Goal: Information Seeking & Learning: Learn about a topic

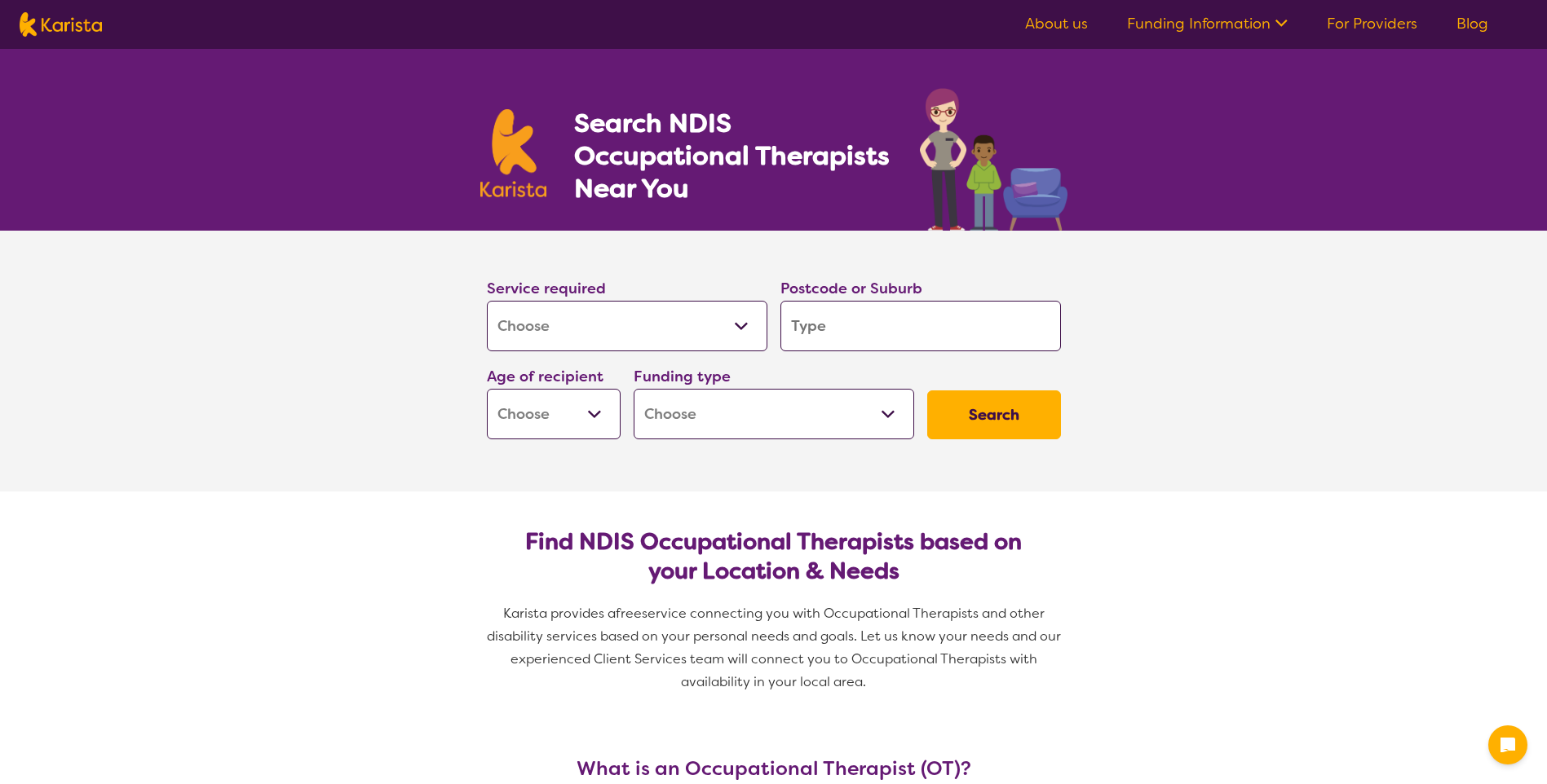
select select "[MEDICAL_DATA]"
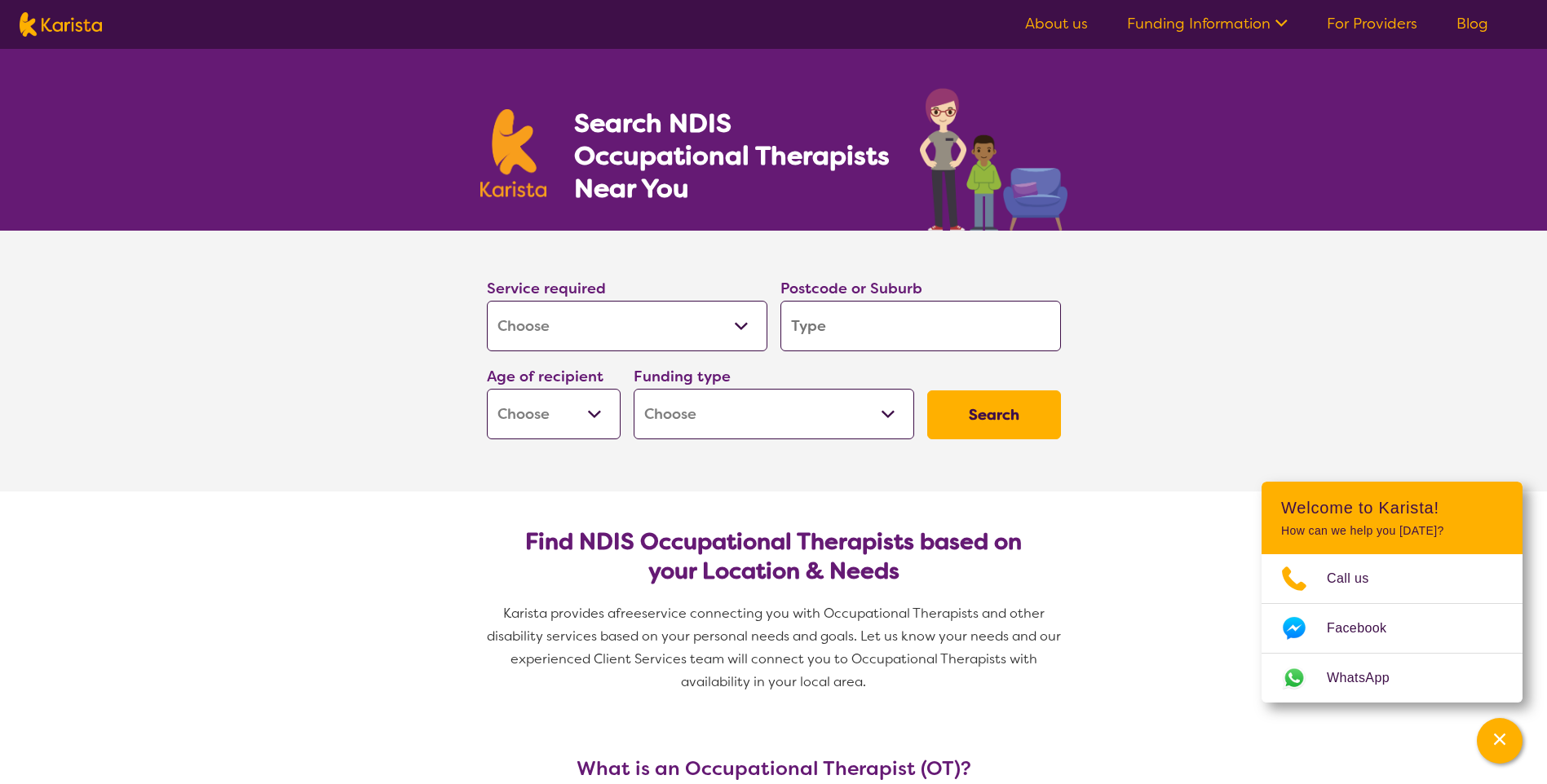
type input "4"
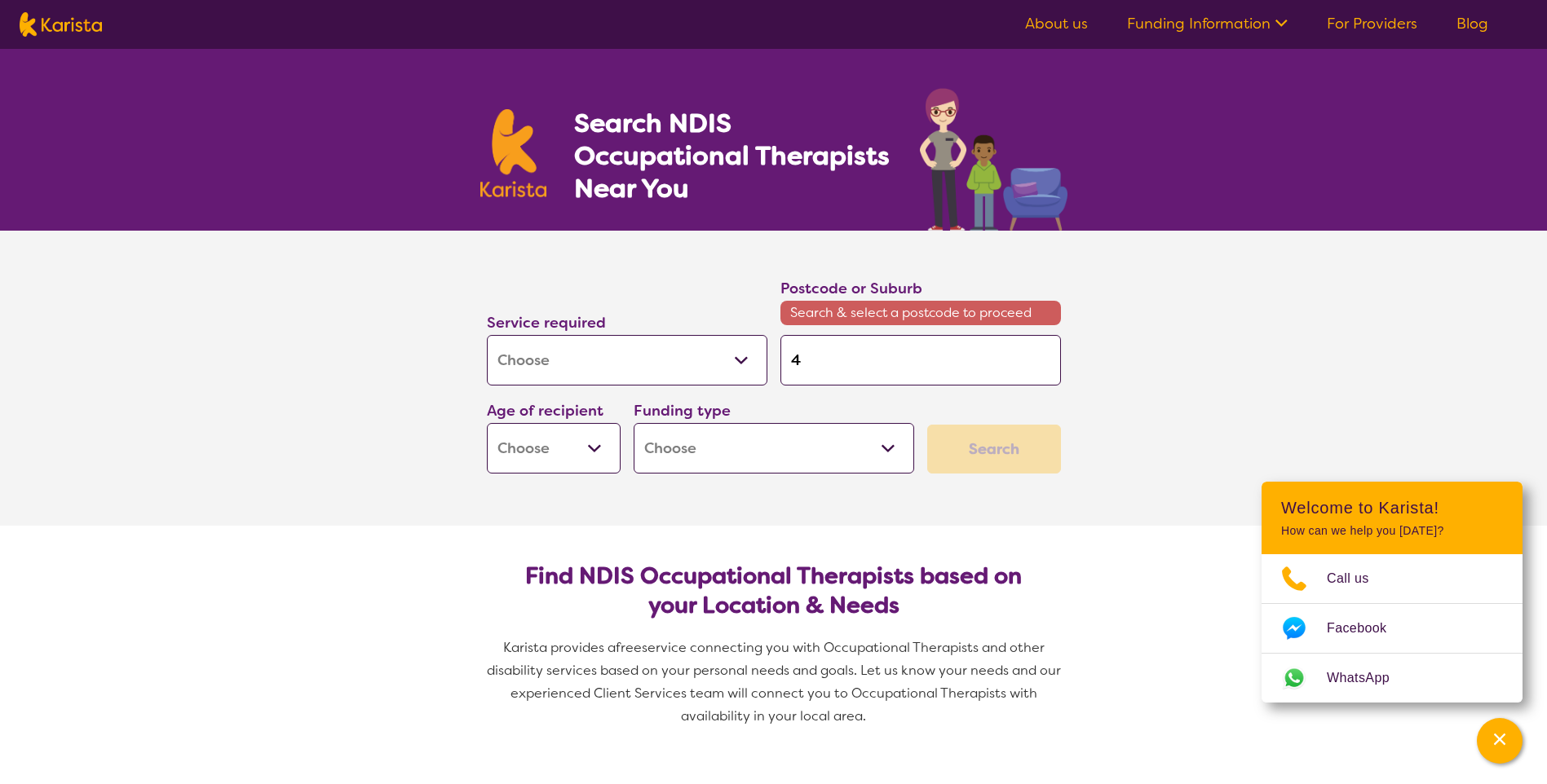
type input "42"
type input "420"
type input "4209"
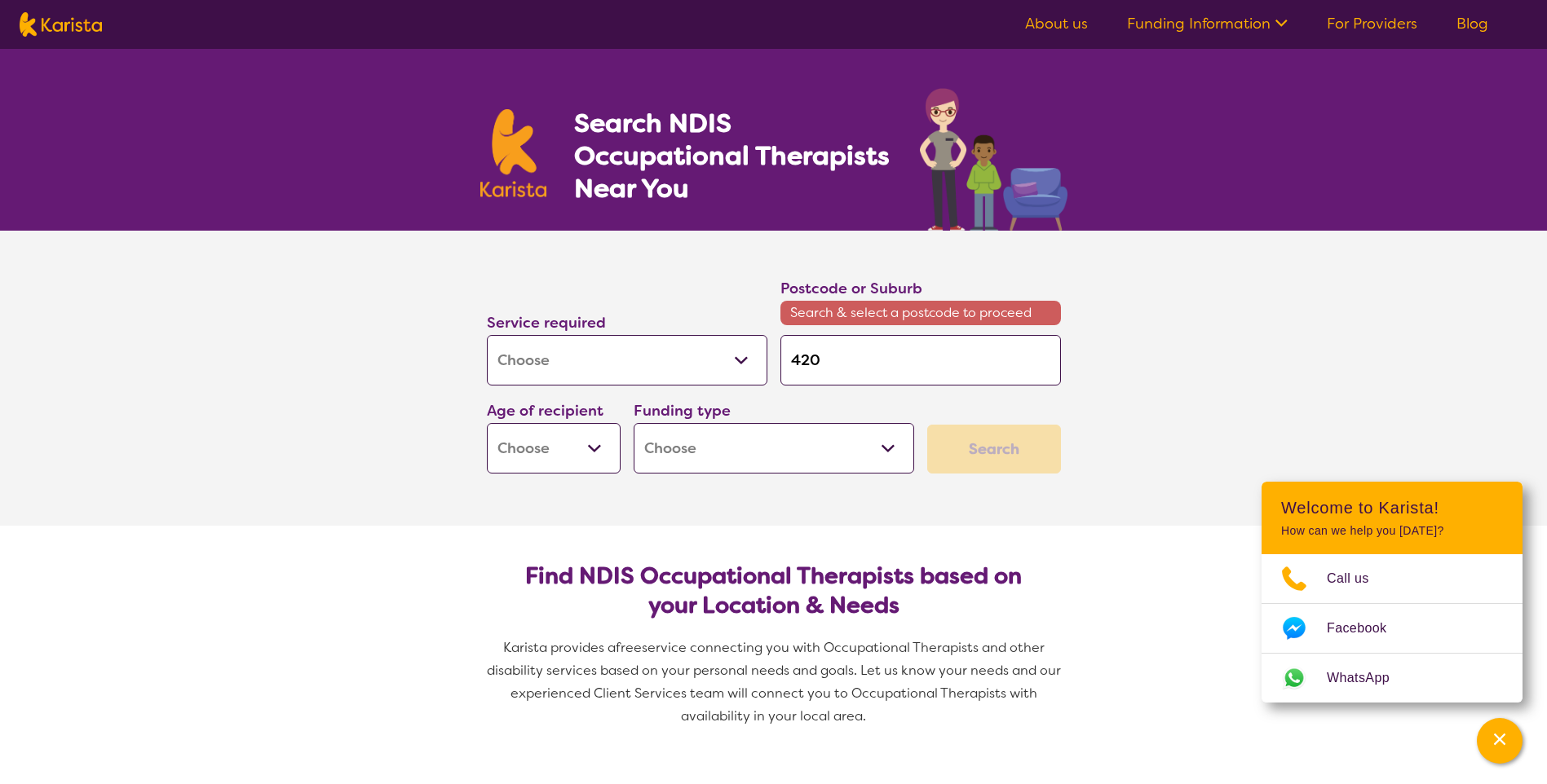
type input "4209"
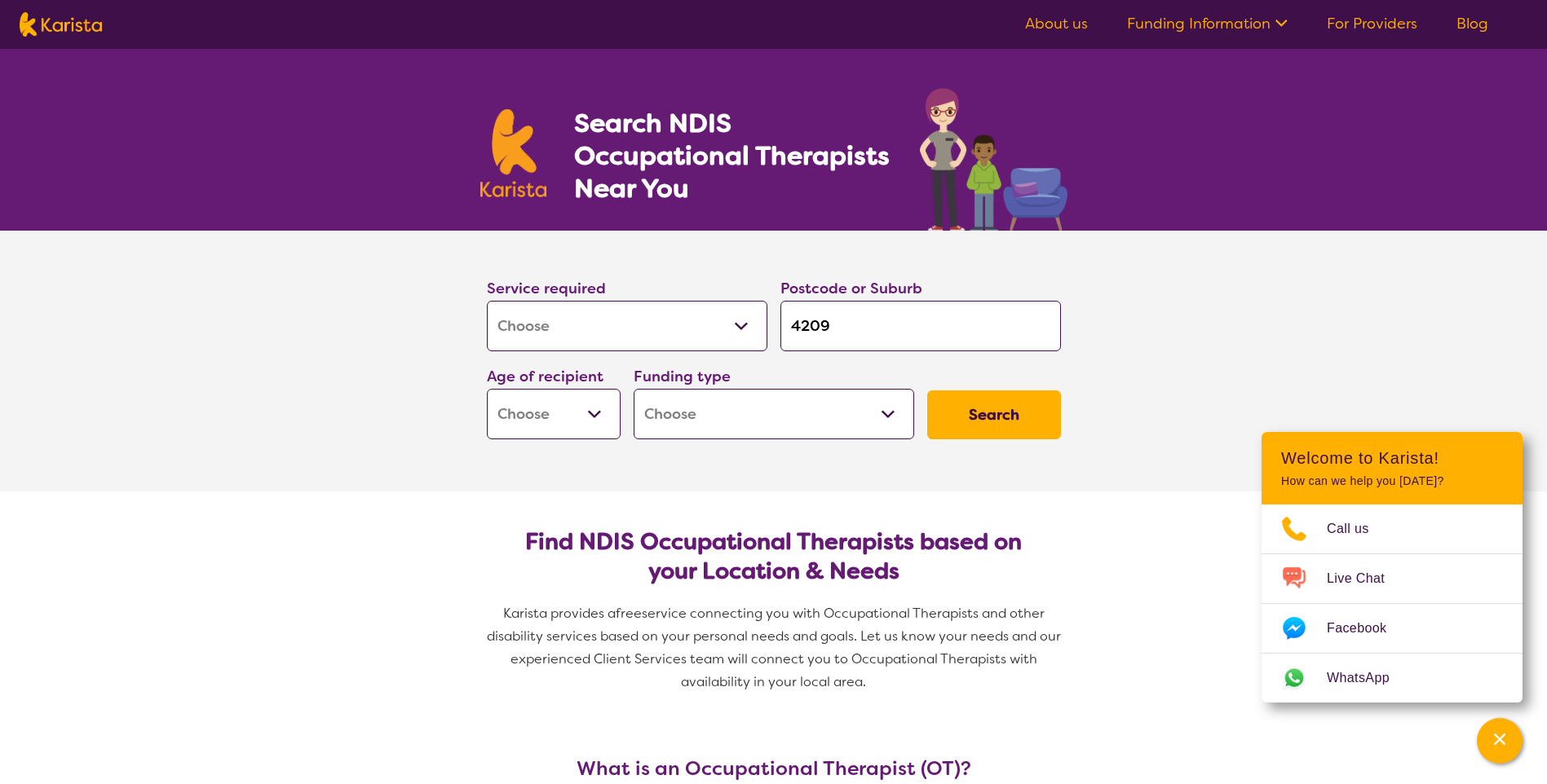
click at [878, 328] on input "4209" at bounding box center [921, 325] width 280 height 50
click at [870, 333] on input "4209" at bounding box center [921, 325] width 280 height 50
type input "420"
type input "42"
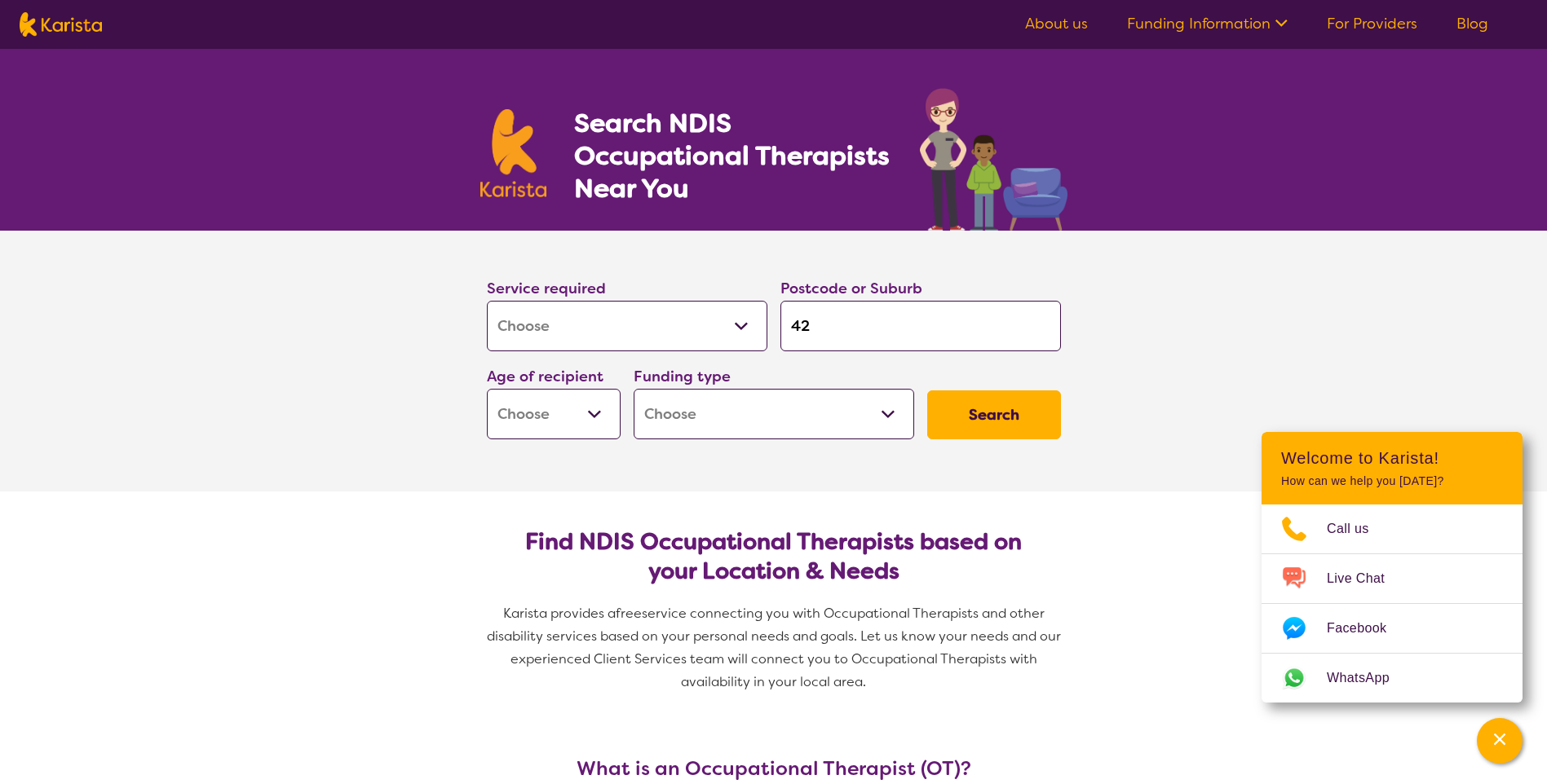
type input "42"
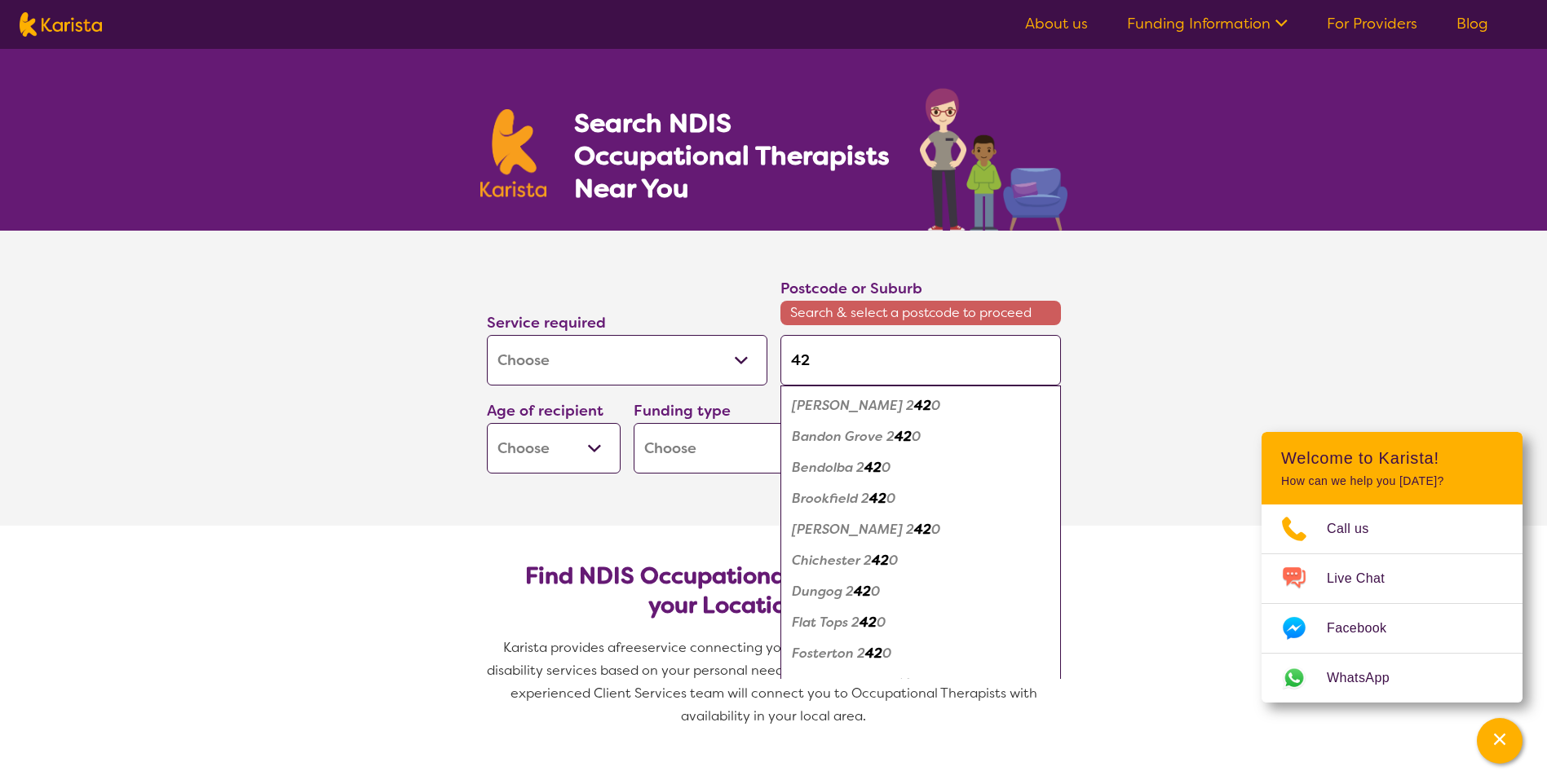
type input "420"
type input "4209"
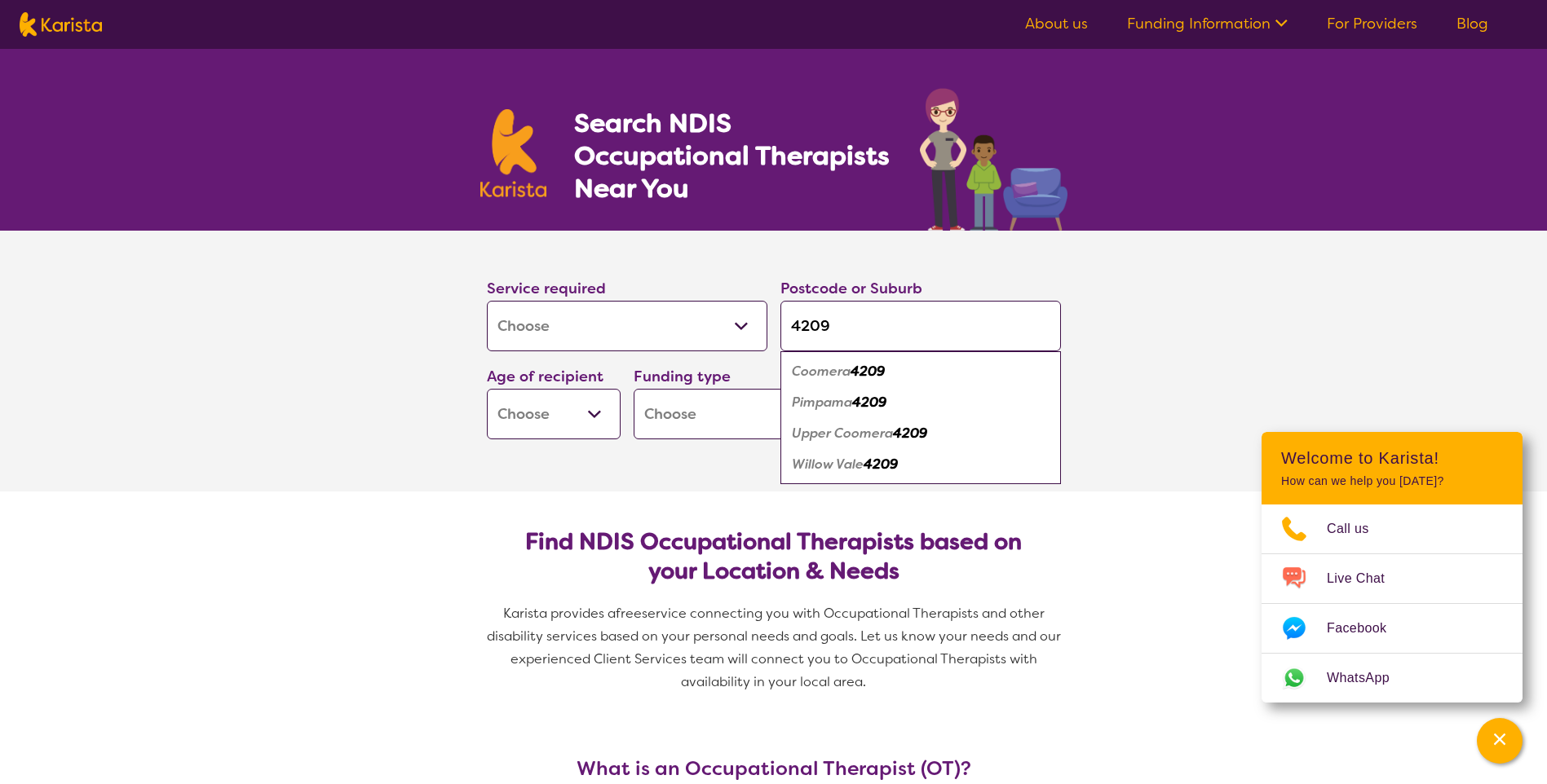
click at [865, 369] on em "4209" at bounding box center [868, 371] width 34 height 17
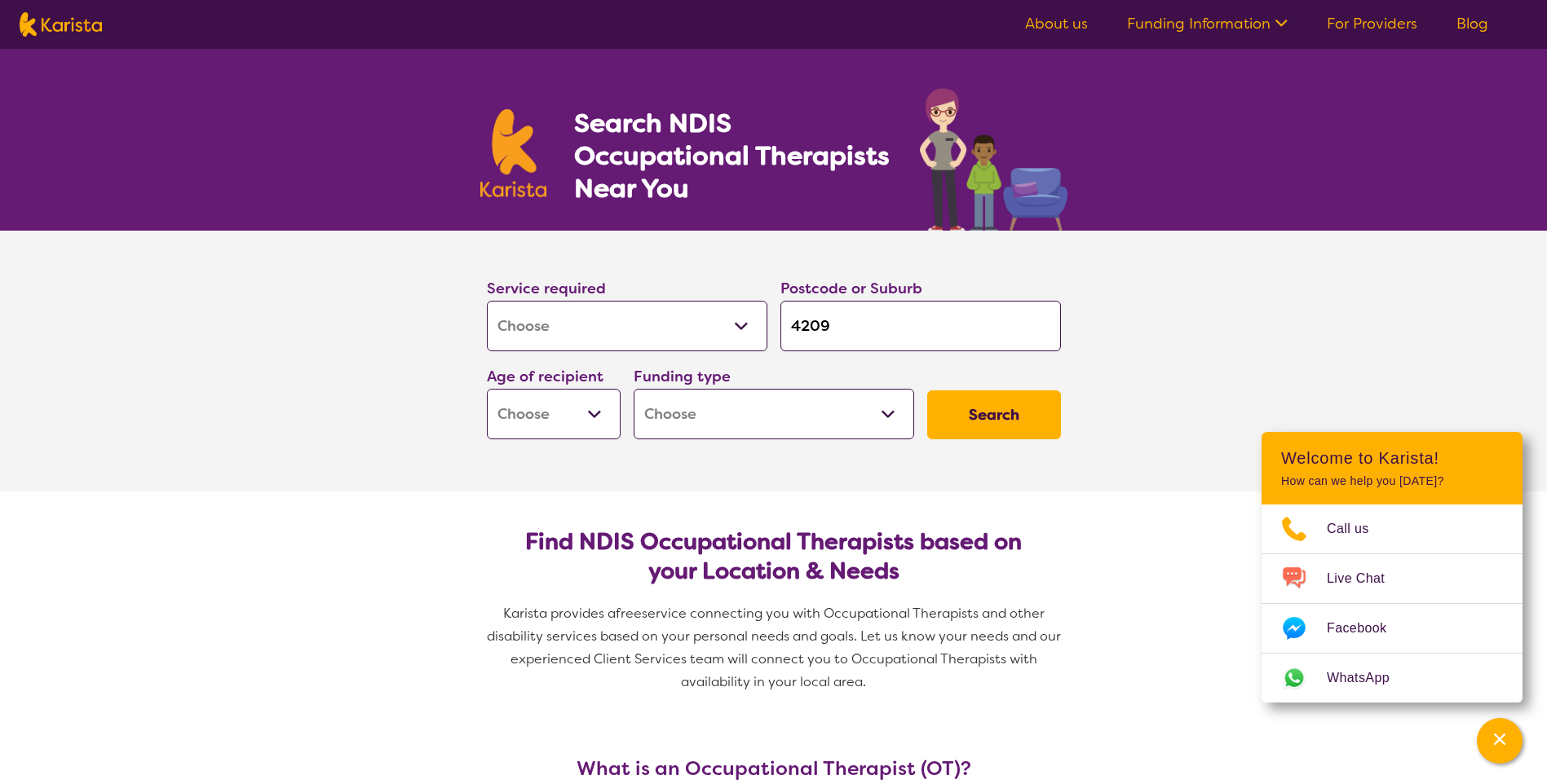
drag, startPoint x: 714, startPoint y: 403, endPoint x: 709, endPoint y: 427, distance: 24.5
click at [714, 403] on select "Home Care Package (HCP) National Disability Insurance Scheme (NDIS) I don't know" at bounding box center [774, 413] width 280 height 50
select select "NDIS"
click at [634, 389] on select "Home Care Package (HCP) National Disability Insurance Scheme (NDIS) I don't know" at bounding box center [774, 413] width 280 height 50
select select "NDIS"
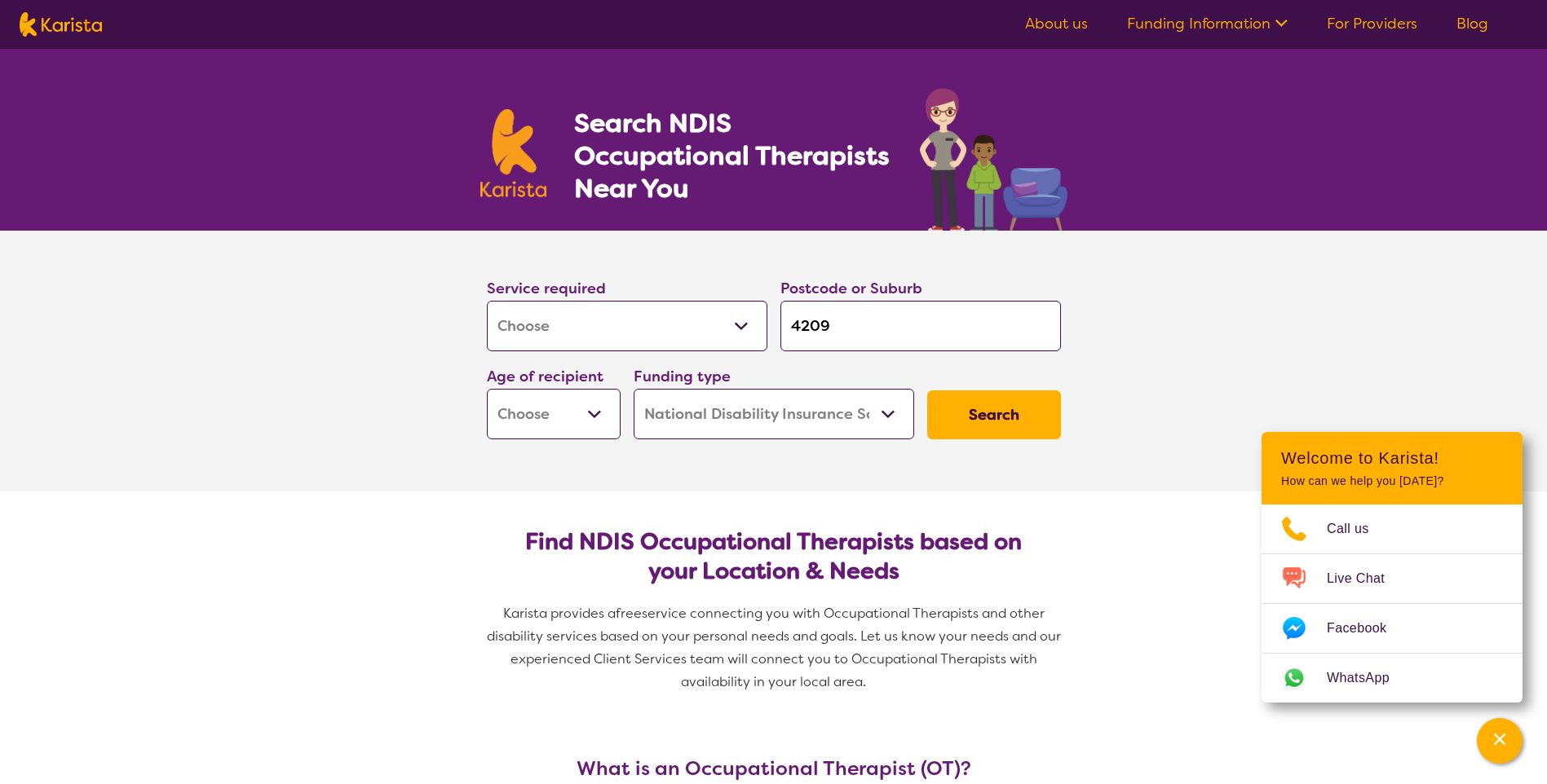
drag, startPoint x: 599, startPoint y: 415, endPoint x: 596, endPoint y: 437, distance: 22.2
click at [599, 415] on select "Early Childhood - 0 to 9 Child - 10 to 11 Adolescent - 12 to 17 Adult - 18 to 6…" at bounding box center [553, 413] width 133 height 50
select select "EC"
click at [486, 389] on select "Early Childhood - 0 to 9 Child - 10 to 11 Adolescent - 12 to 17 Adult - 18 to 6…" at bounding box center [553, 413] width 133 height 50
select select "EC"
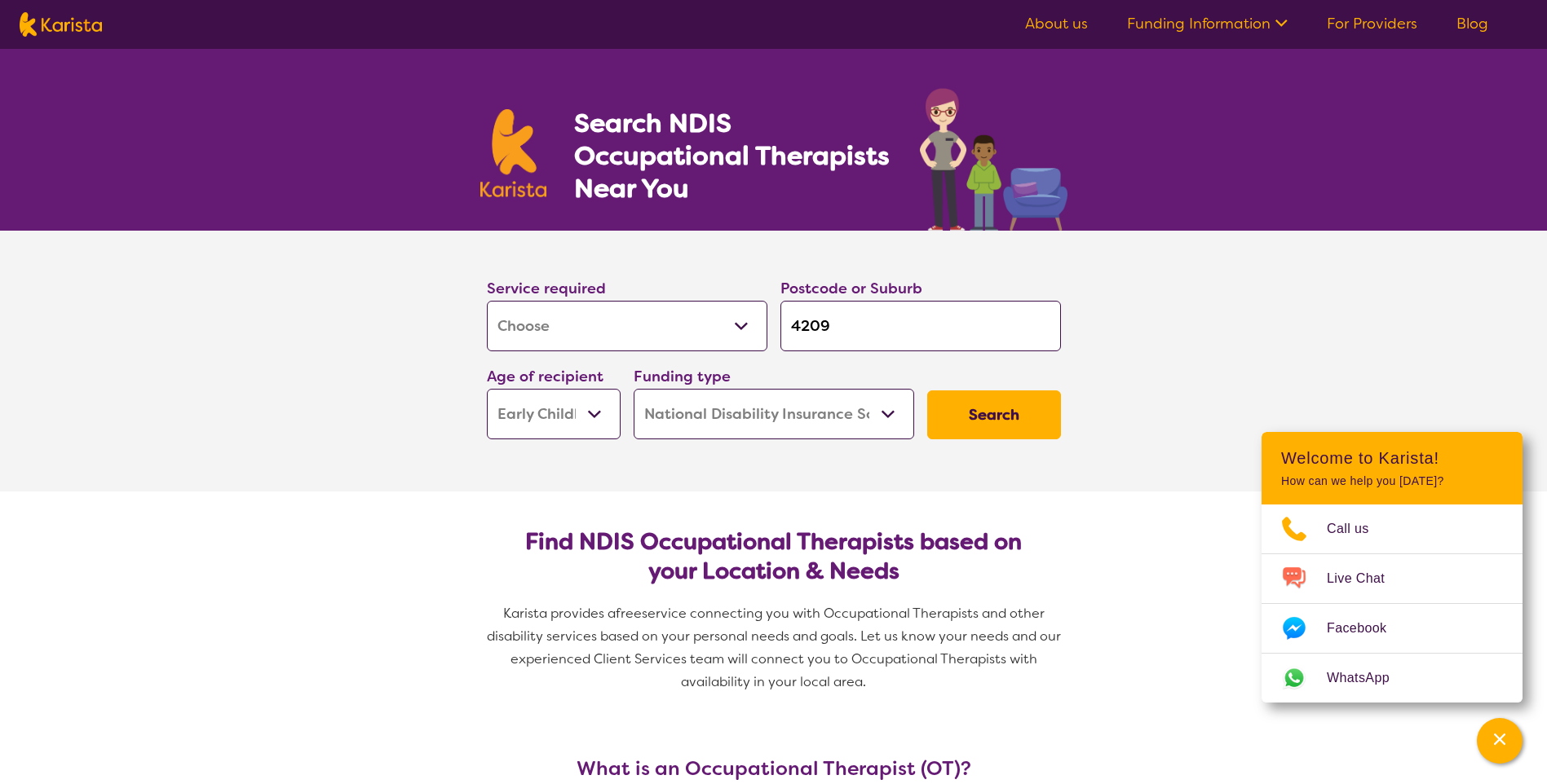
click at [1023, 427] on button "Search" at bounding box center [993, 415] width 133 height 49
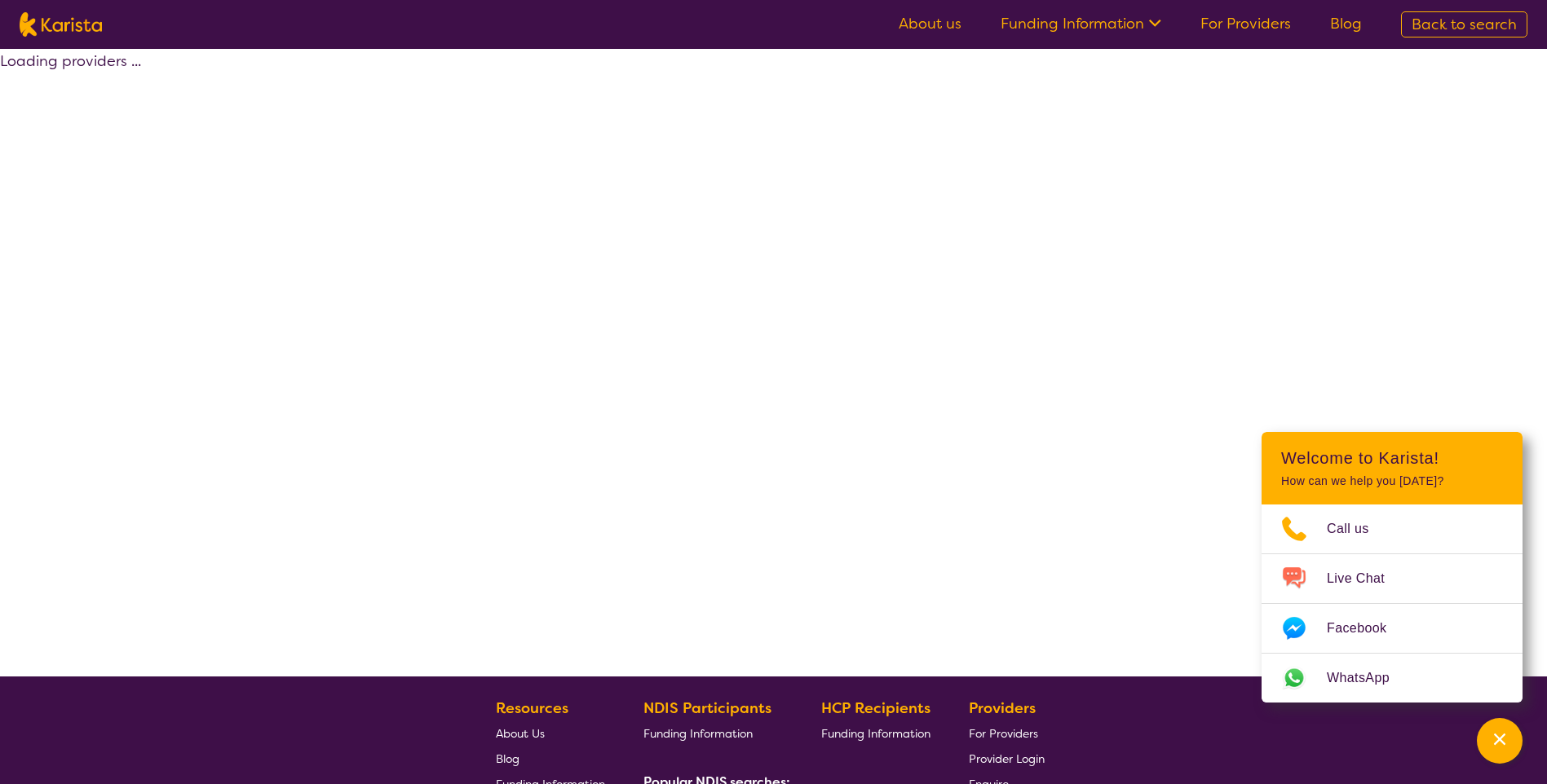
select select "by_score"
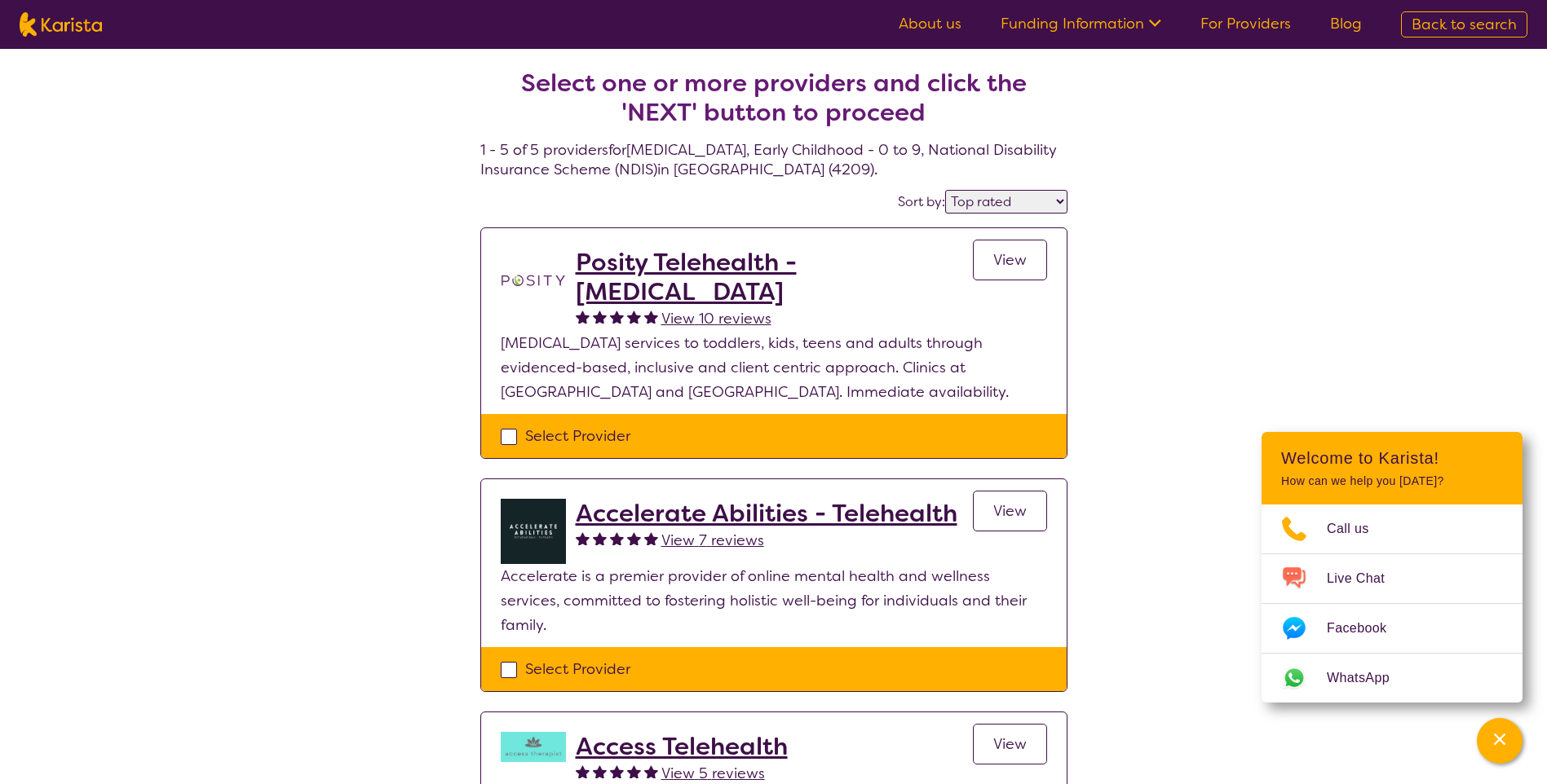
click at [1021, 257] on span "View" at bounding box center [1010, 260] width 33 height 20
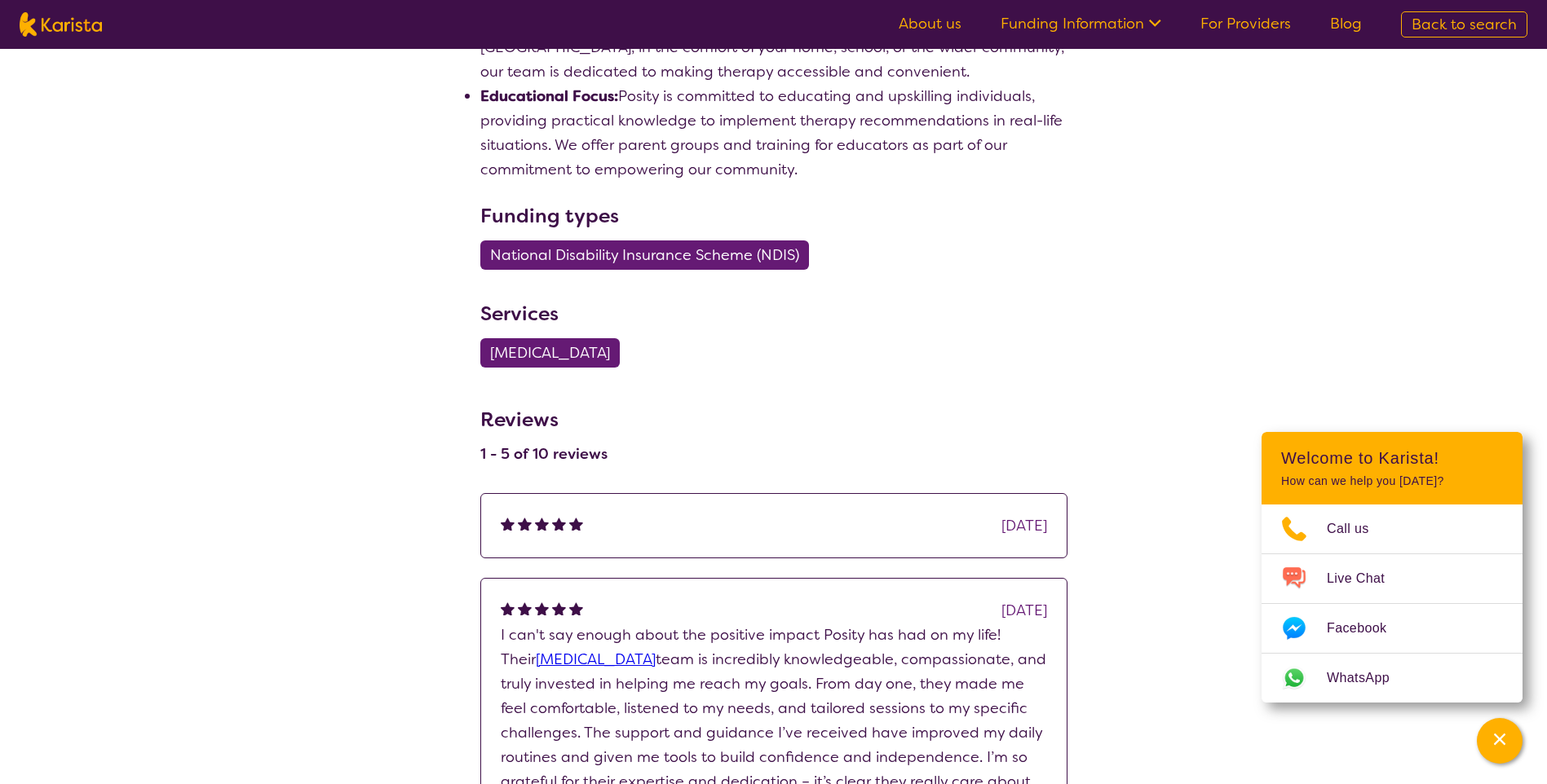
scroll to position [1629, 0]
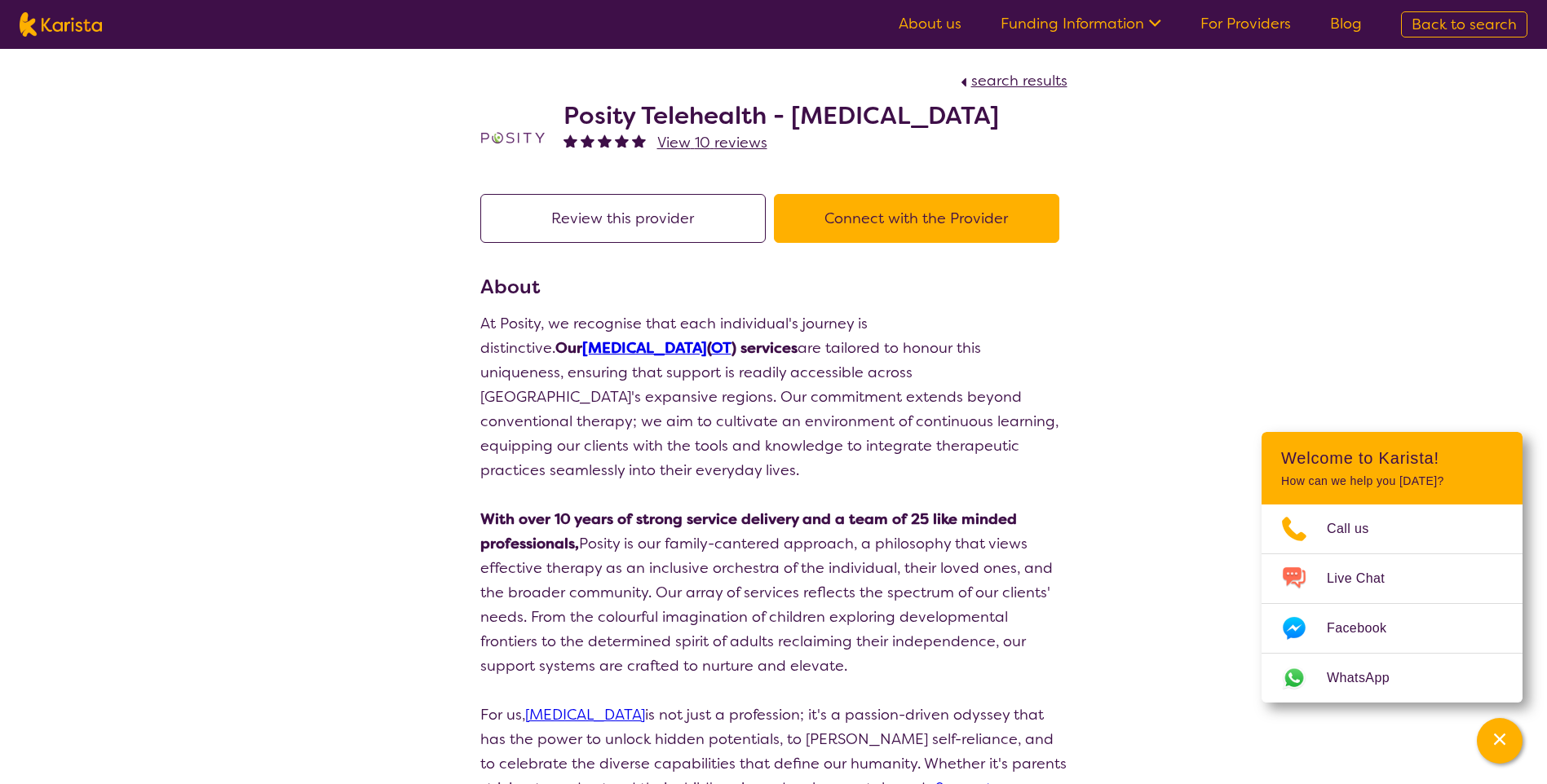
select select "by_score"
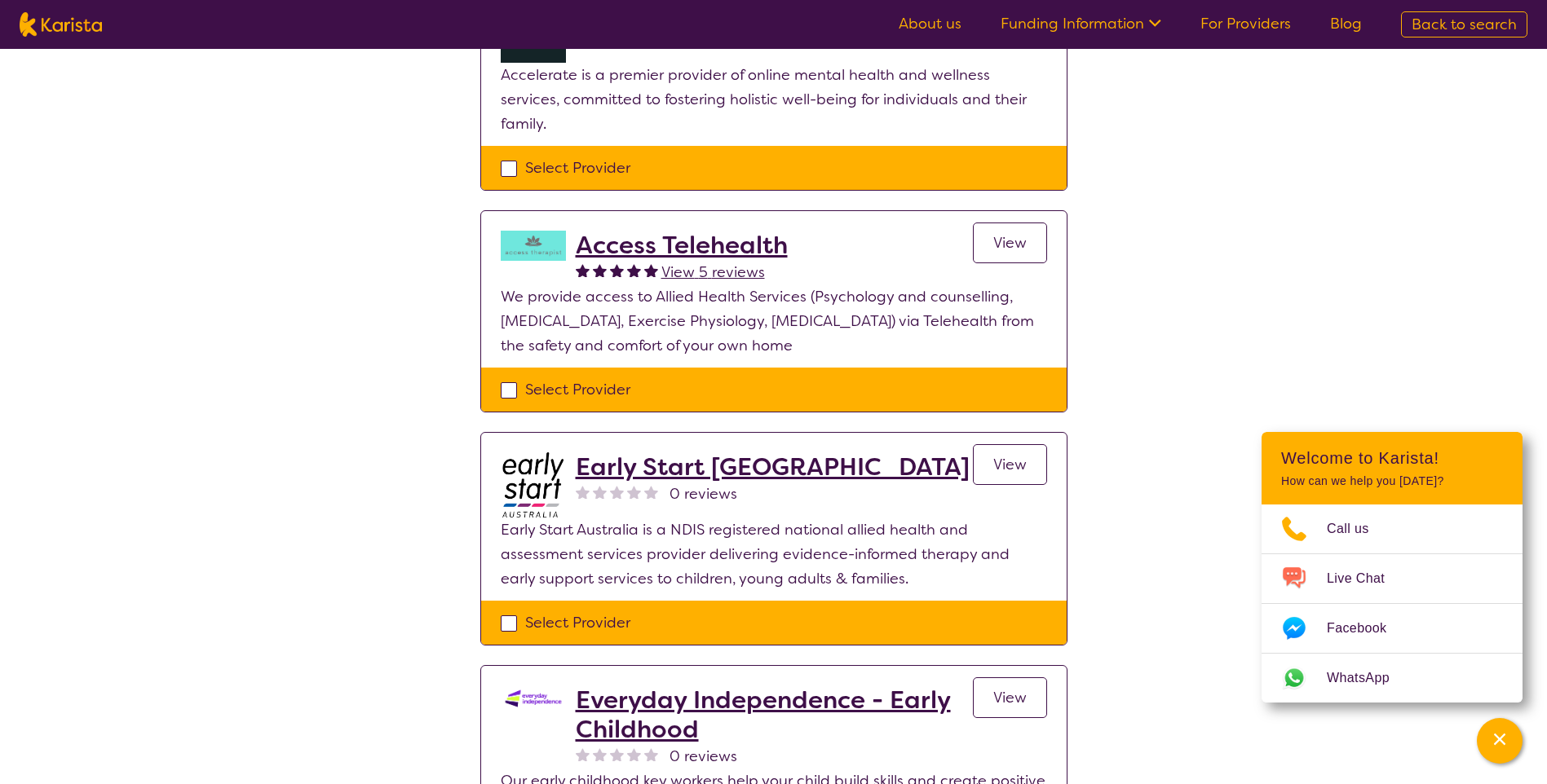
scroll to position [652, 0]
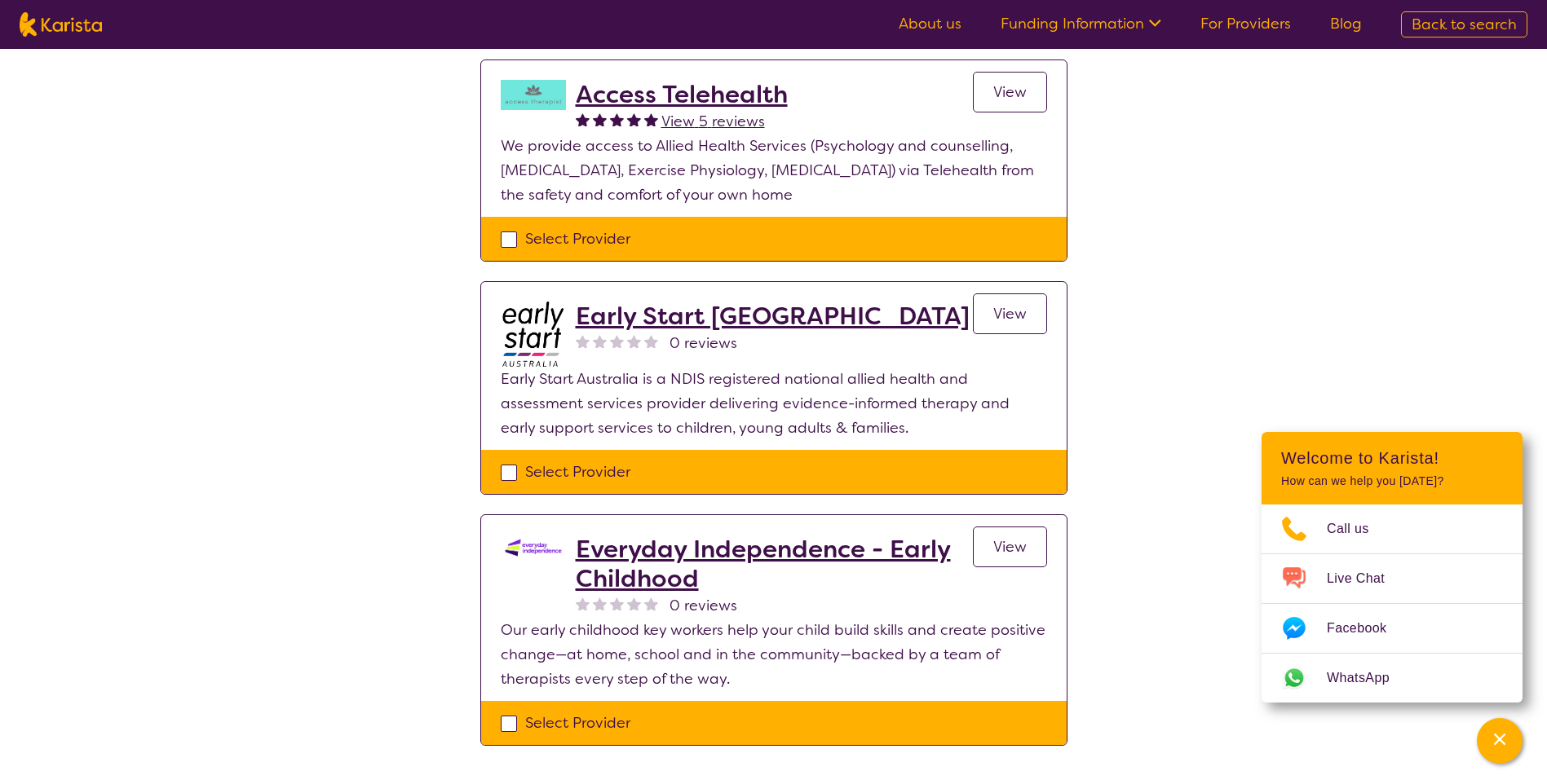
click at [999, 304] on span "View" at bounding box center [1010, 313] width 33 height 20
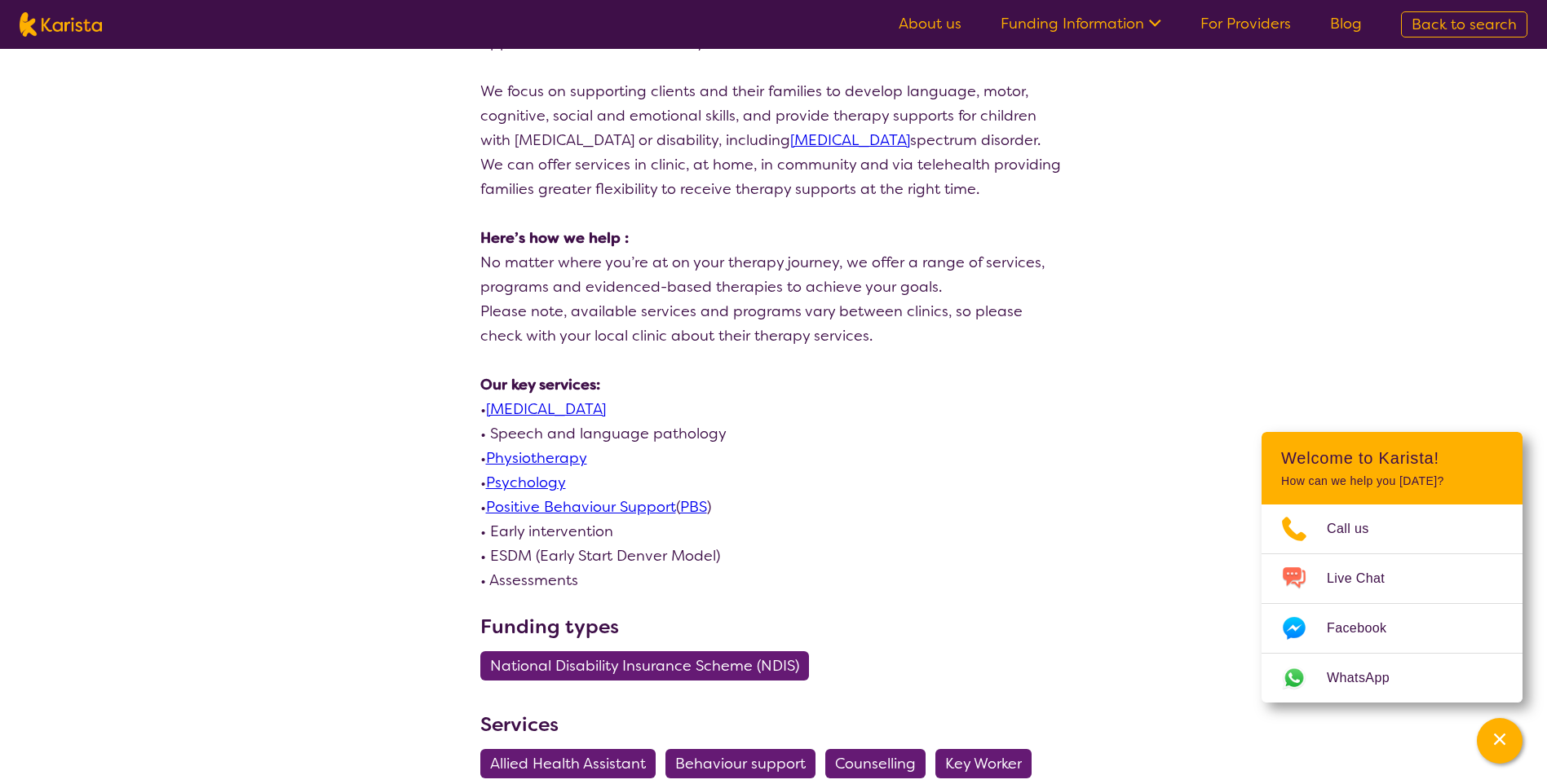
scroll to position [652, 0]
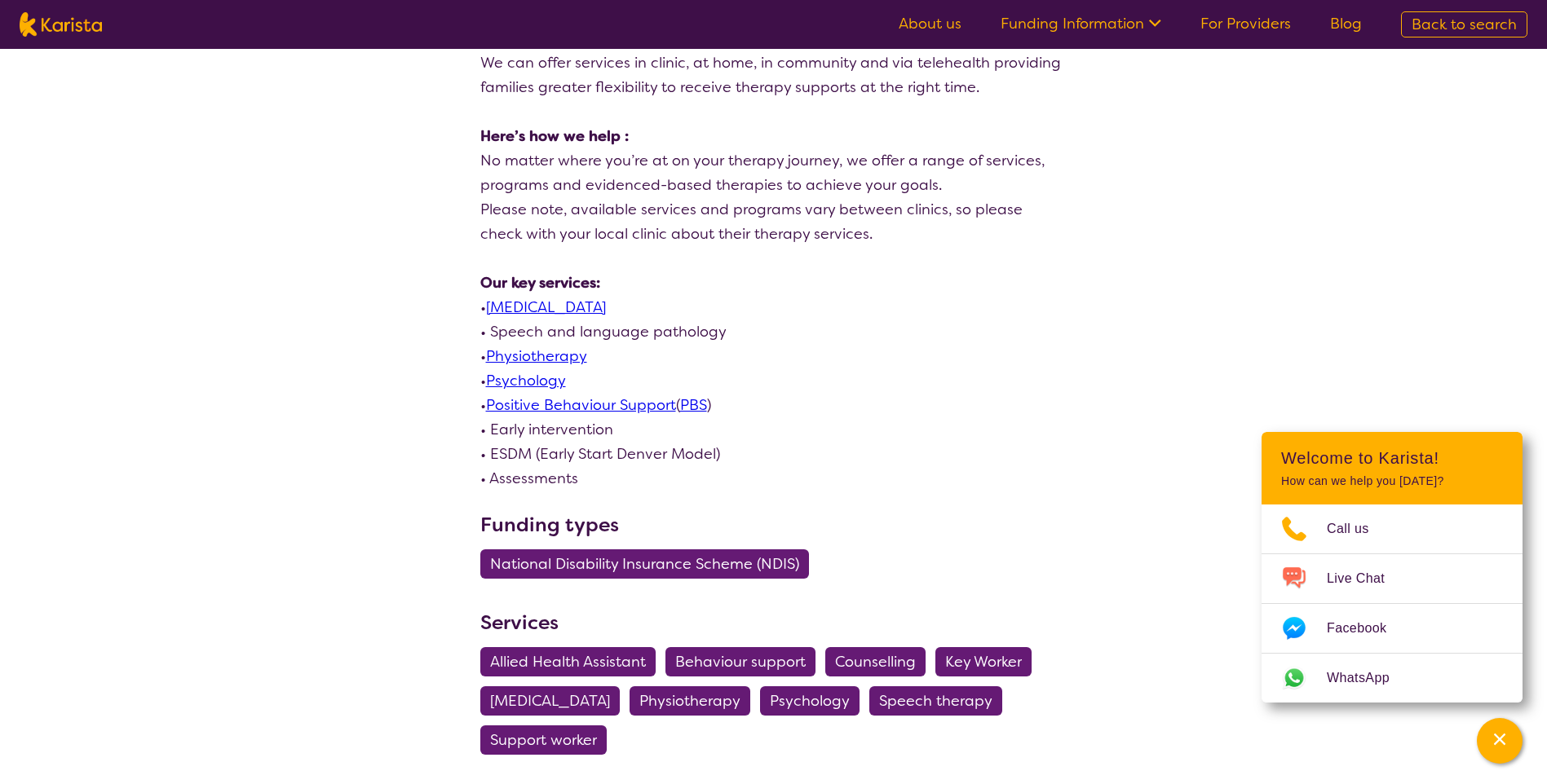
click at [568, 309] on link "[MEDICAL_DATA]" at bounding box center [546, 307] width 120 height 20
select select "by_score"
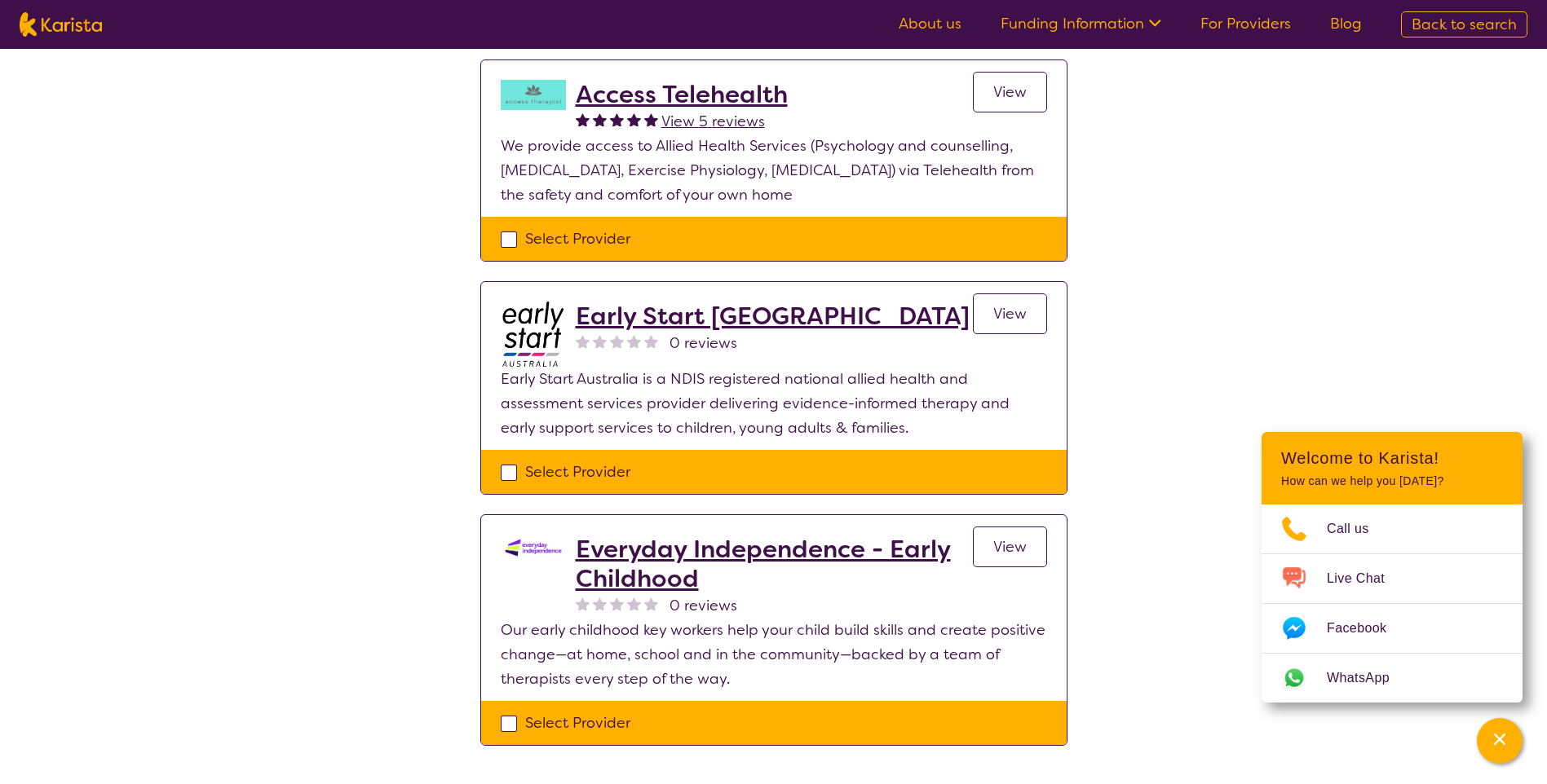
select select "[MEDICAL_DATA]"
select select "EC"
select select "NDIS"
select select "[MEDICAL_DATA]"
select select "EC"
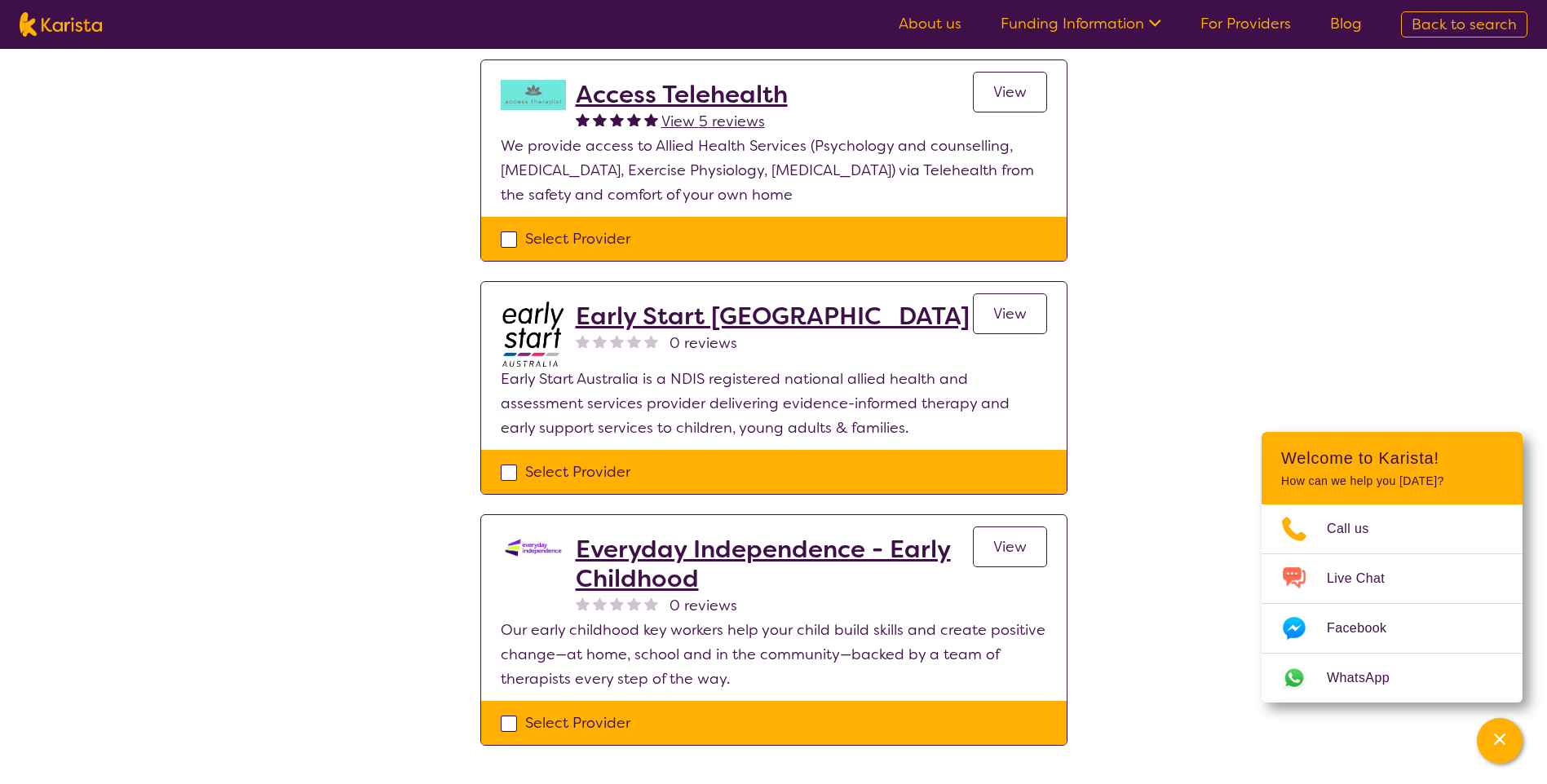
select select "NDIS"
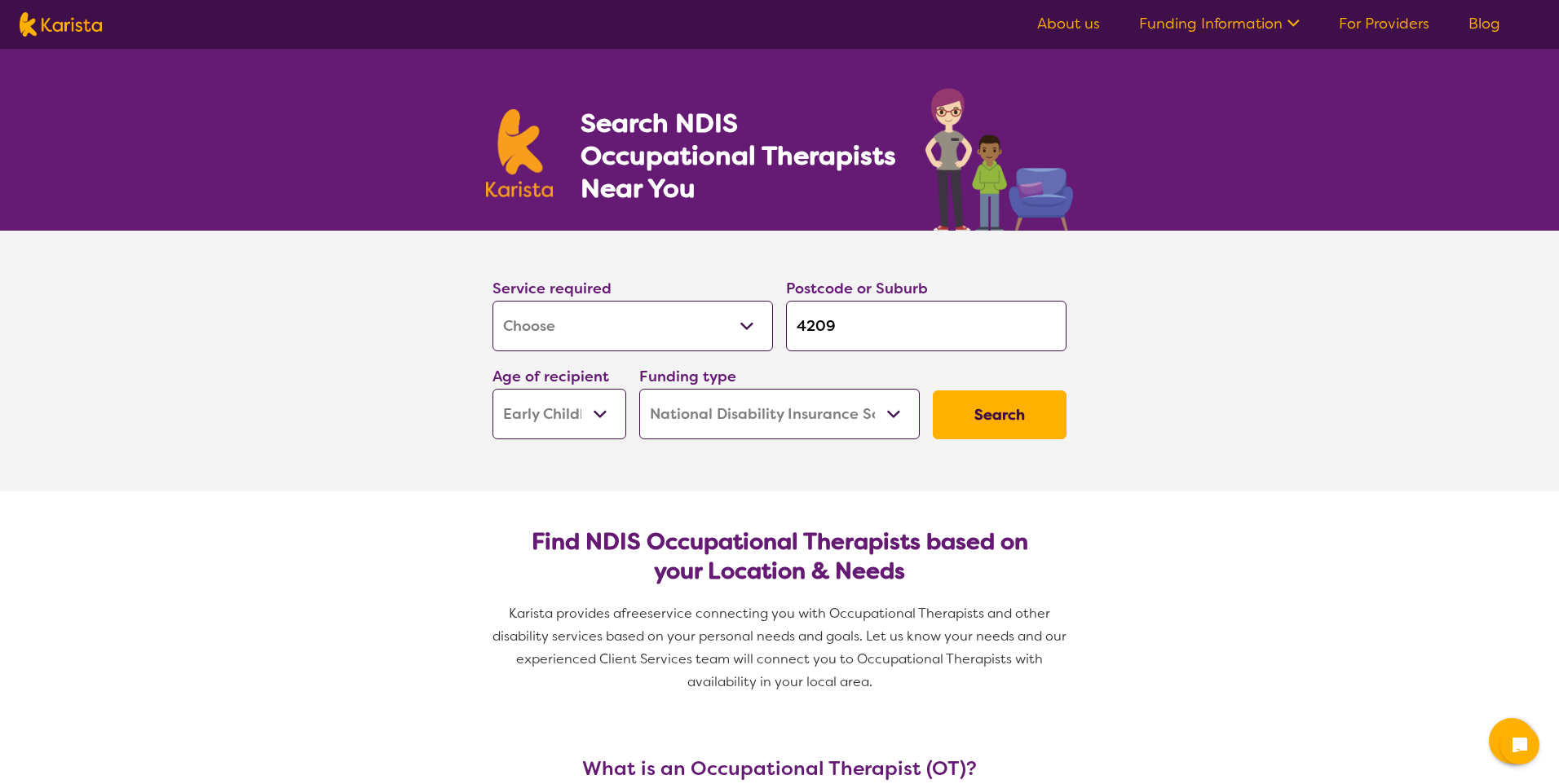
select select "[MEDICAL_DATA]"
select select "EC"
select select "NDIS"
select select "[MEDICAL_DATA]"
select select "EC"
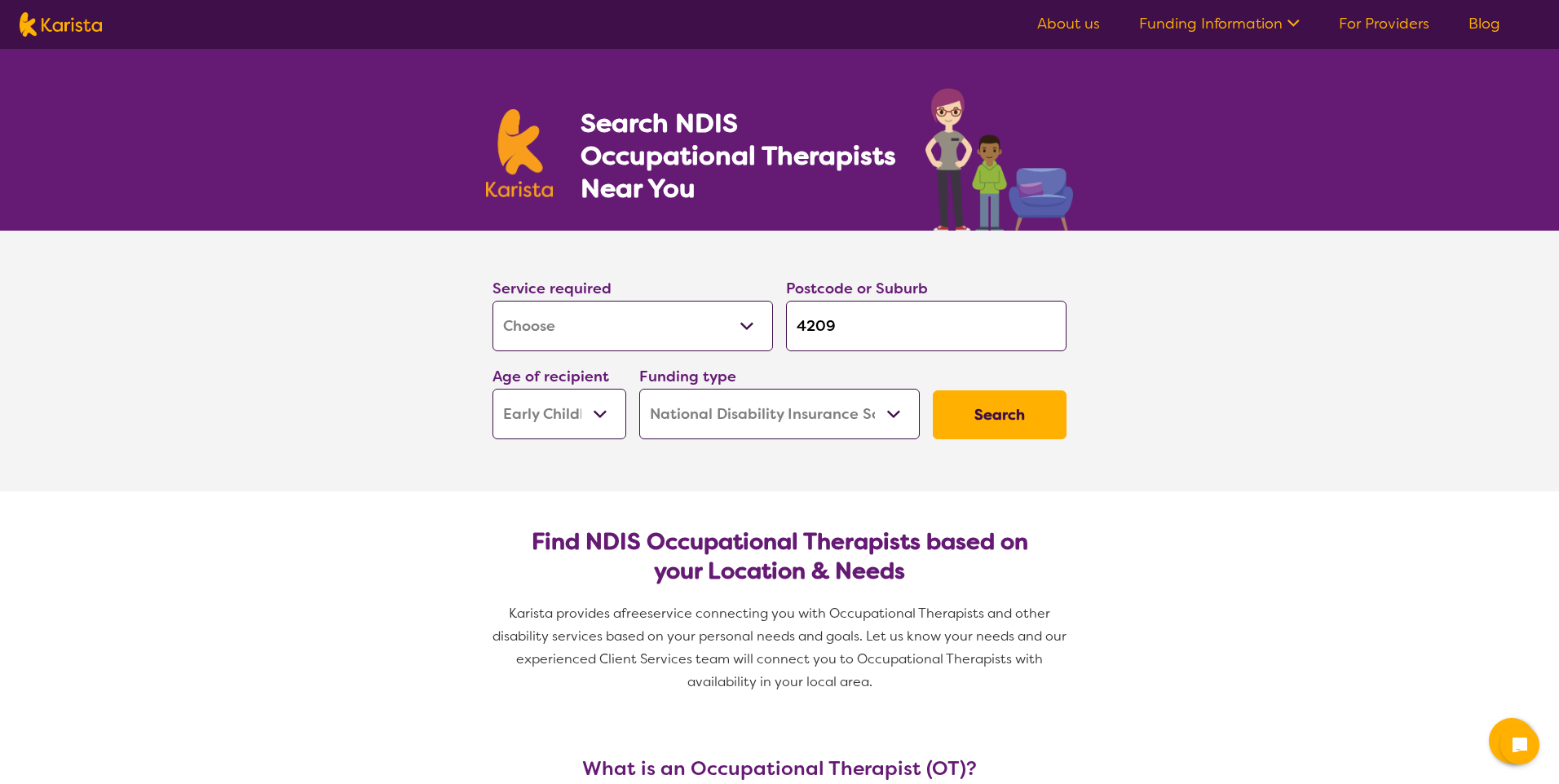
select select "NDIS"
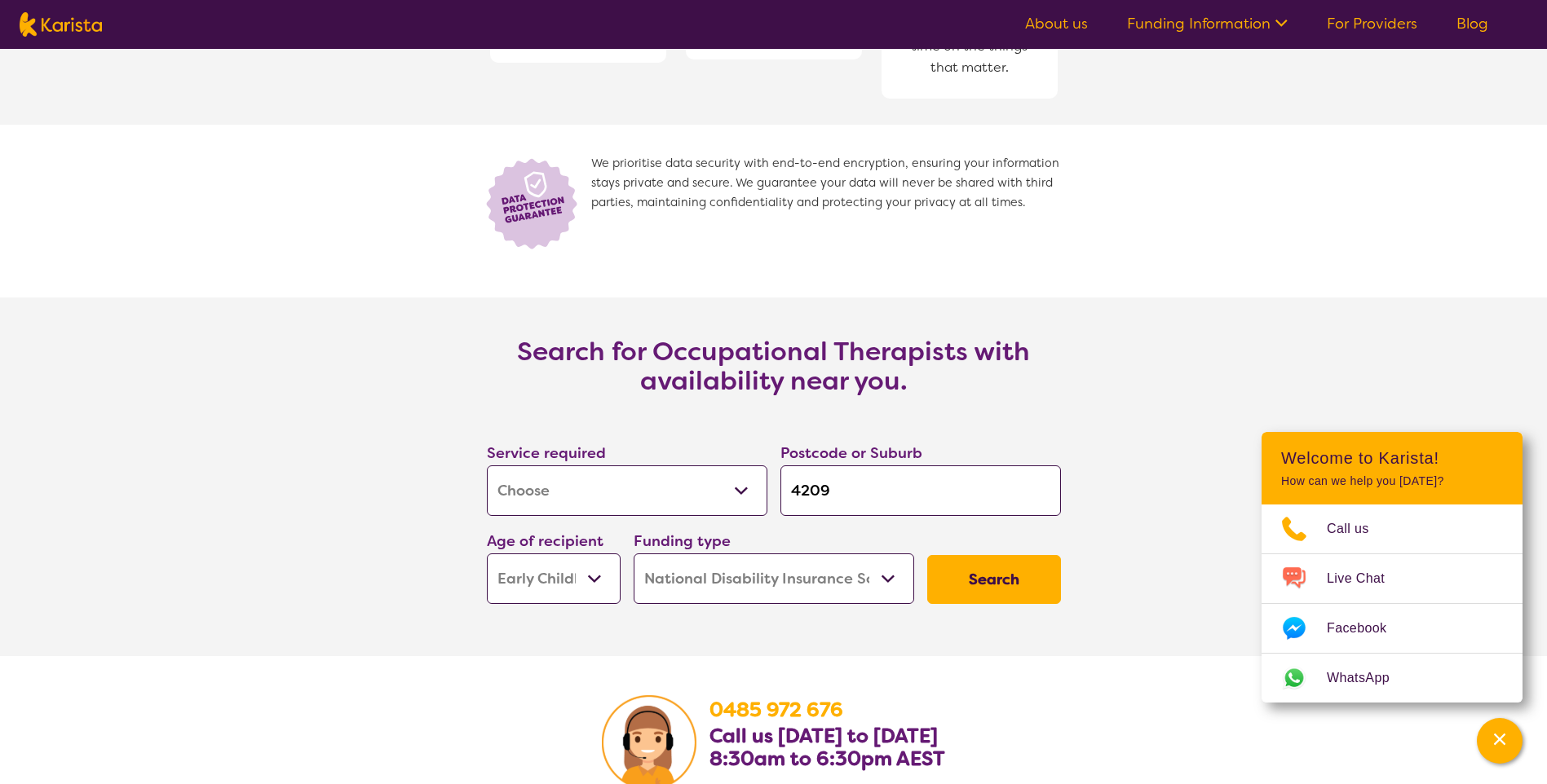
scroll to position [2282, 0]
